Goal: Transaction & Acquisition: Subscribe to service/newsletter

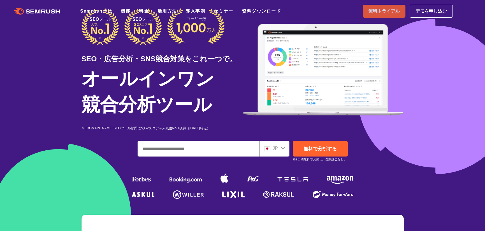
click at [376, 11] on span "無料トライアル" at bounding box center [383, 11] width 31 height 7
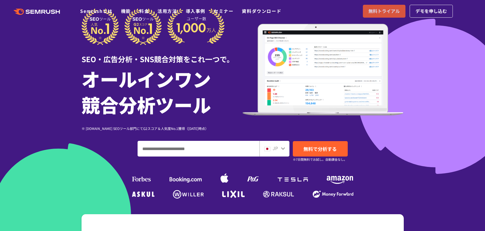
click at [382, 13] on span "無料トライアル" at bounding box center [383, 11] width 31 height 7
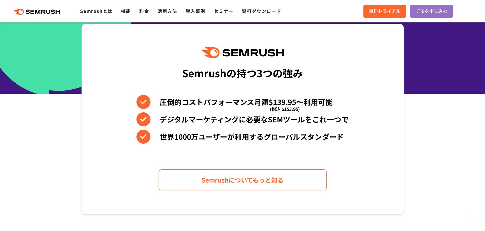
scroll to position [252, 0]
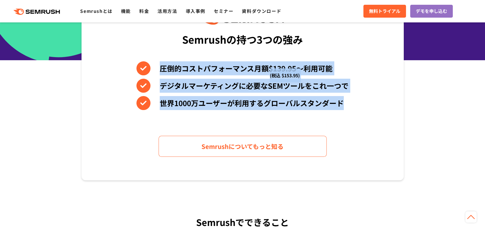
drag, startPoint x: 162, startPoint y: 87, endPoint x: 291, endPoint y: 131, distance: 137.2
click at [265, 110] on div "圧倒的コストパフォーマンス月額$139.95〜利用可能 (税込 $153.95) デジタルマーケティングに必要なSEMツールをこれ一つで 世界1000万ユーザ…" at bounding box center [242, 85] width 212 height 49
copy div "圧倒的コストパフォーマンス月額$139.95〜利用可能 (税込 $153.95) デジタルマーケティングに必要なSEMツールをこれ一つで 世界1000万ユーザ…"
click at [318, 93] on li "デジタルマーケティングに必要なSEMツールをこれ一つで" at bounding box center [242, 86] width 212 height 14
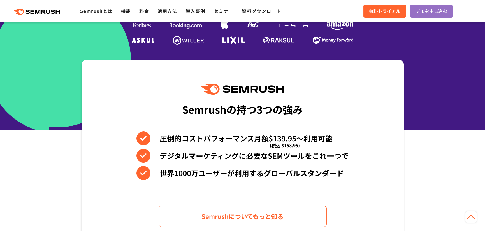
scroll to position [24, 0]
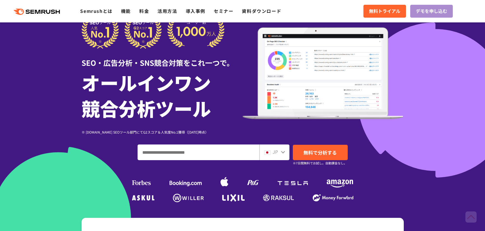
click at [430, 14] on span "デモを申し込む" at bounding box center [431, 11] width 31 height 7
